Goal: Information Seeking & Learning: Learn about a topic

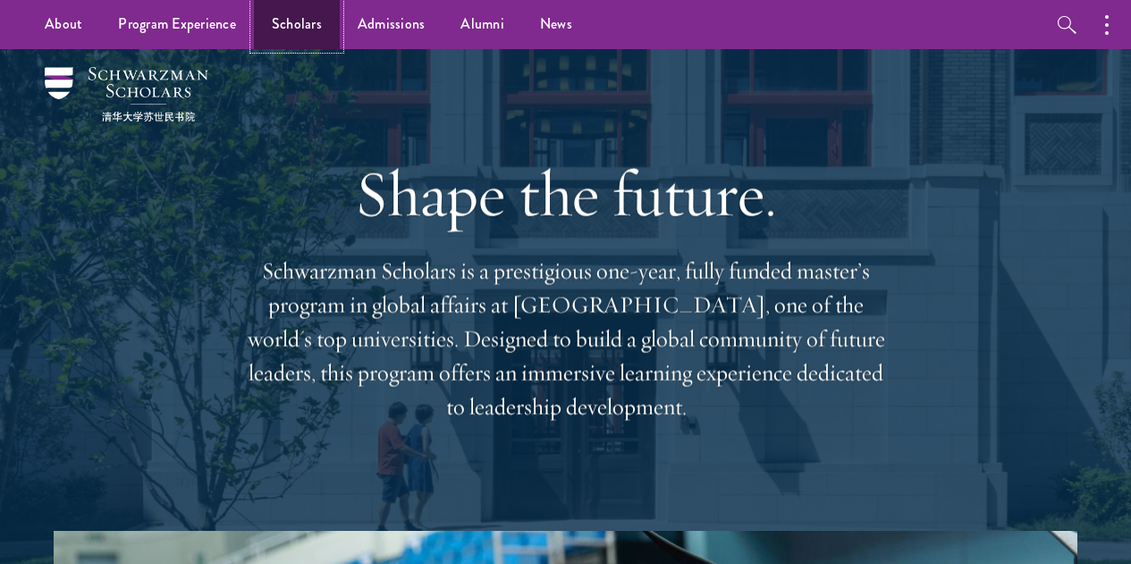
click at [308, 30] on link "Scholars" at bounding box center [297, 24] width 86 height 49
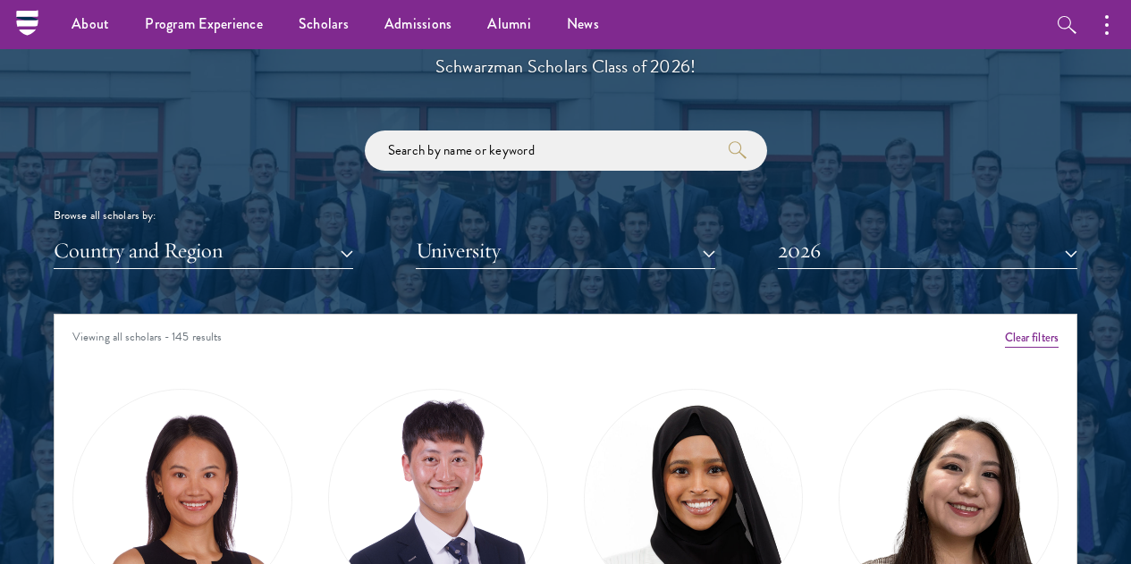
scroll to position [2015, 0]
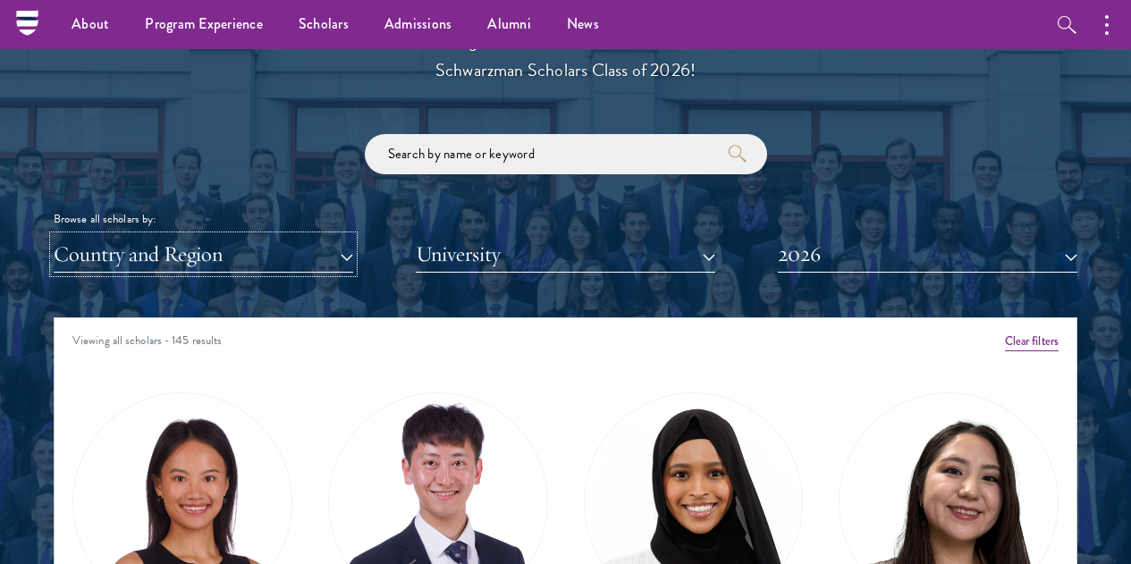
click at [291, 239] on button "Country and Region" at bounding box center [204, 254] width 300 height 37
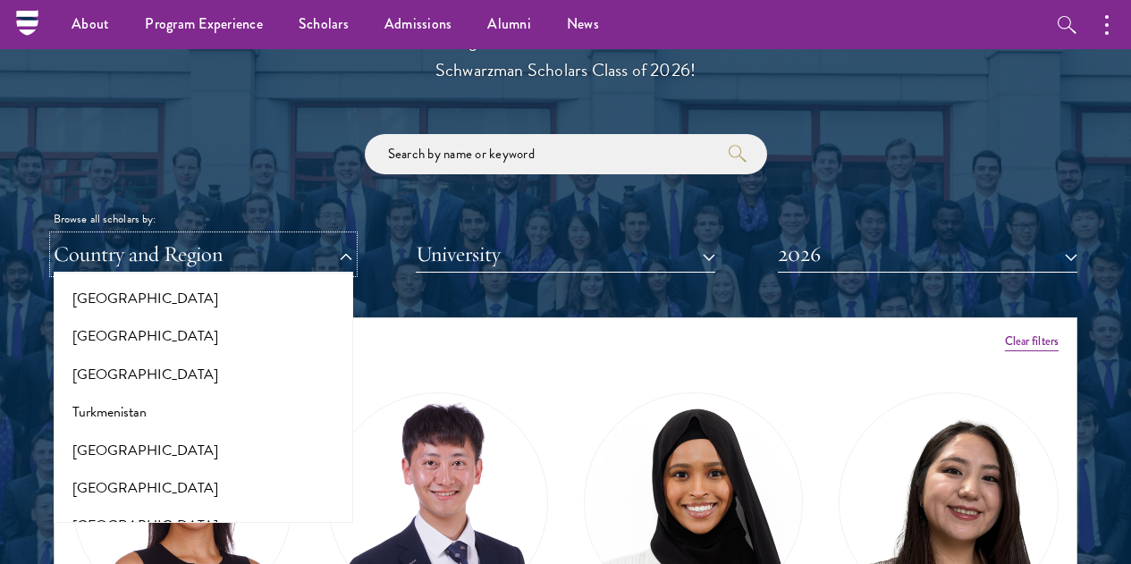
scroll to position [3509, 0]
click at [138, 319] on button "[GEOGRAPHIC_DATA]" at bounding box center [203, 338] width 289 height 38
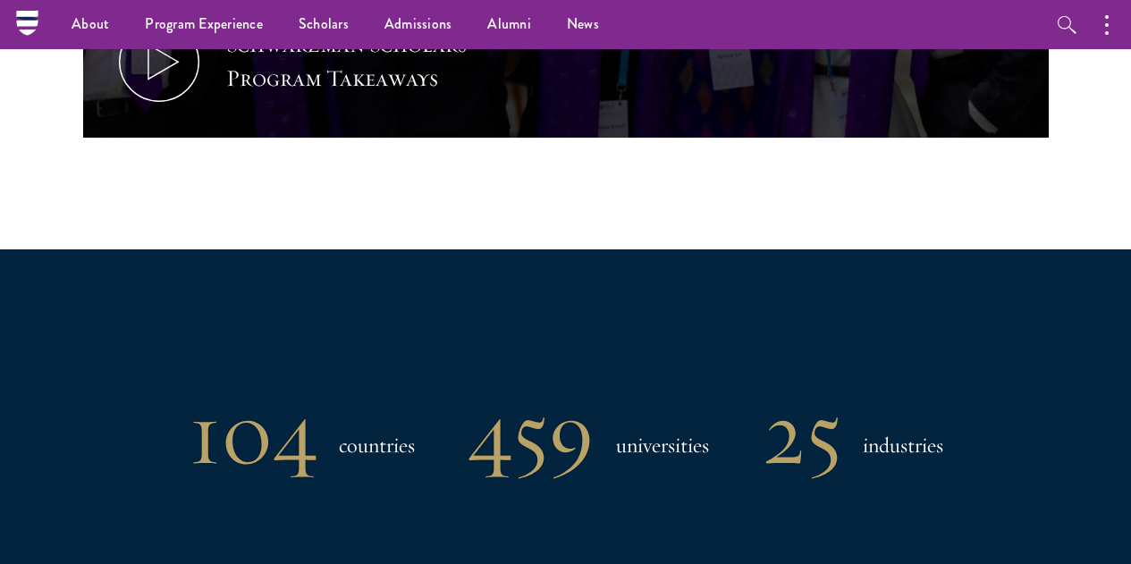
scroll to position [1111, 0]
